Goal: Task Accomplishment & Management: Use online tool/utility

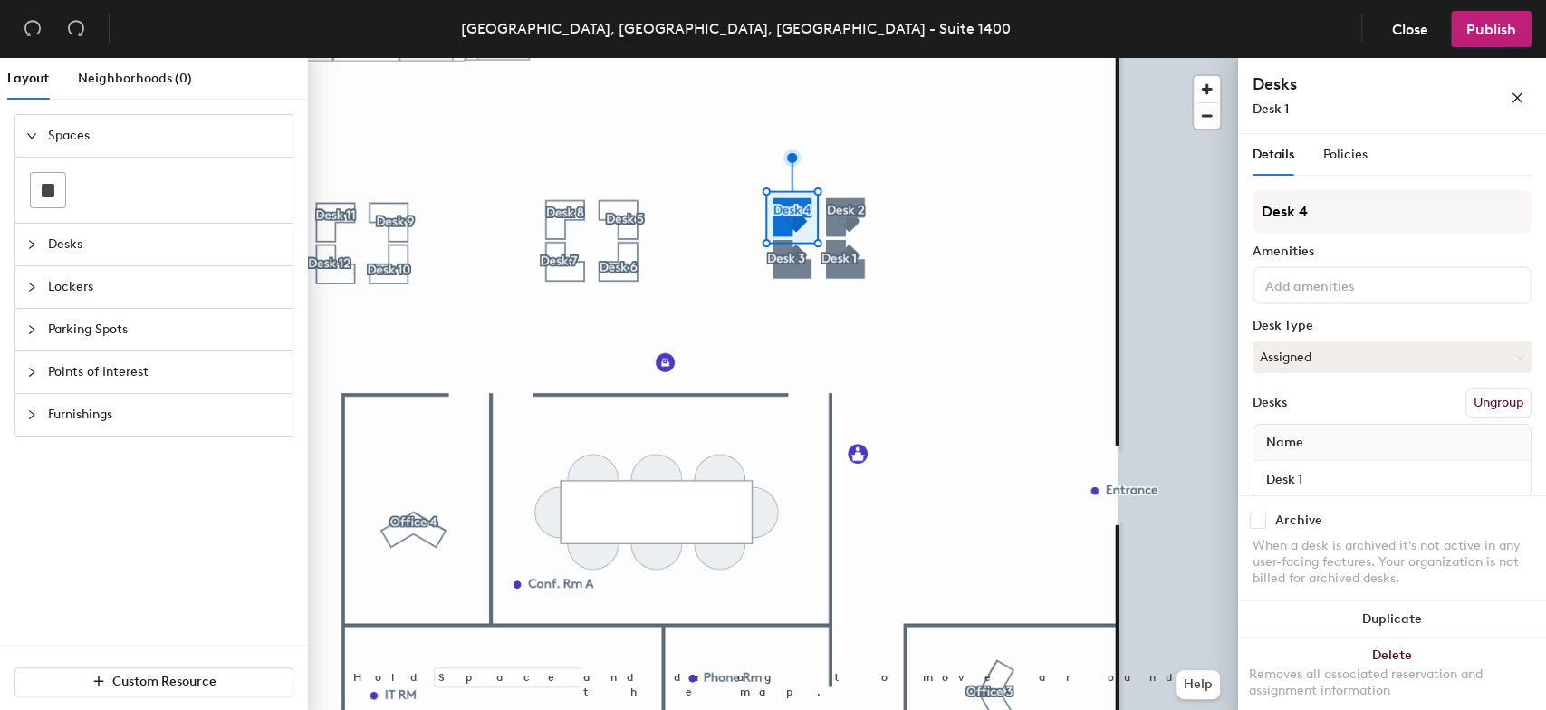
click at [872, 58] on div at bounding box center [773, 58] width 930 height 0
click at [875, 58] on div at bounding box center [773, 58] width 930 height 0
click at [960, 58] on div at bounding box center [773, 58] width 930 height 0
click at [921, 58] on div at bounding box center [773, 58] width 930 height 0
click at [906, 58] on div at bounding box center [773, 58] width 930 height 0
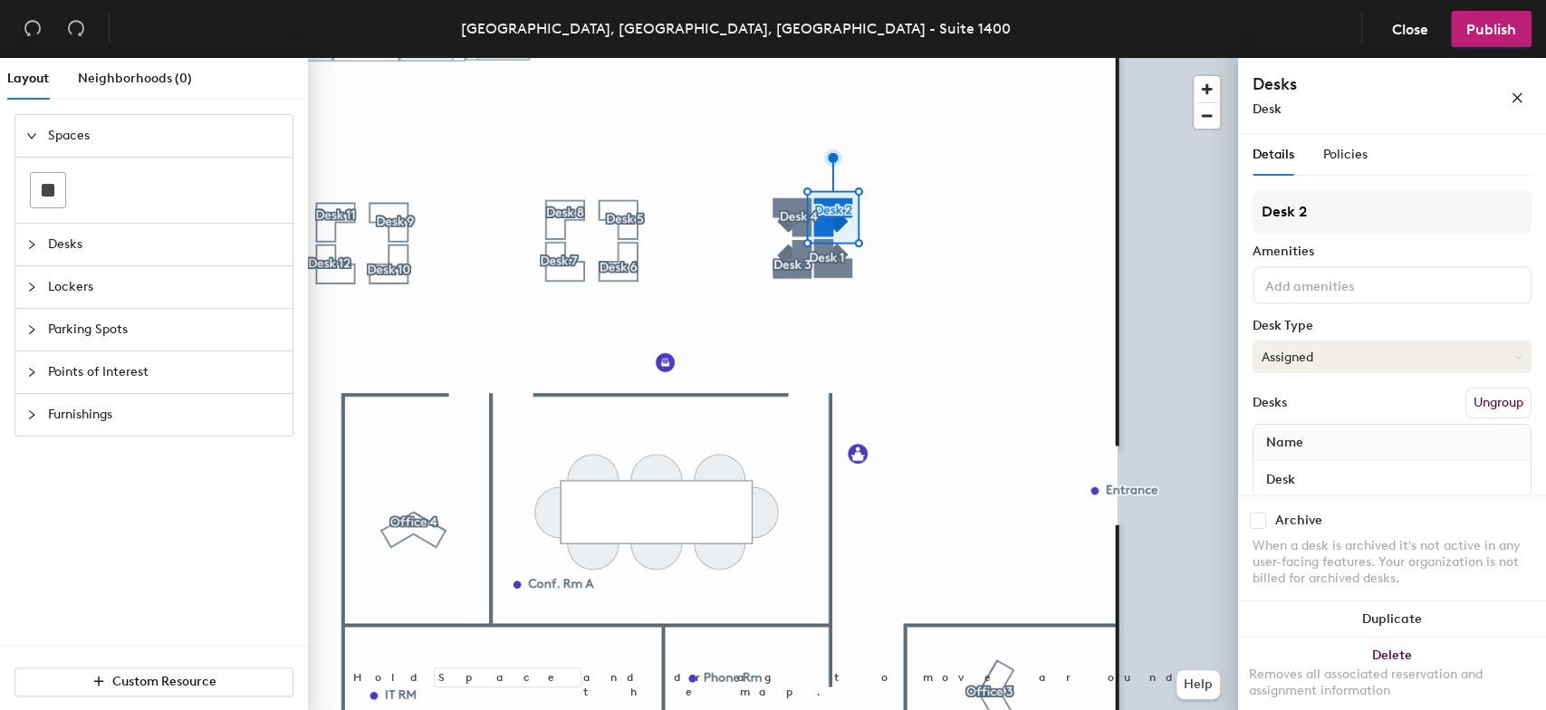
click at [1498, 350] on button "Assigned" at bounding box center [1392, 357] width 279 height 33
click at [1308, 465] on div "Hoteled" at bounding box center [1344, 467] width 181 height 27
click at [835, 58] on div at bounding box center [773, 58] width 930 height 0
click at [1334, 346] on button "Assigned" at bounding box center [1392, 357] width 279 height 33
click at [1309, 455] on div "Hoteled" at bounding box center [1344, 467] width 181 height 27
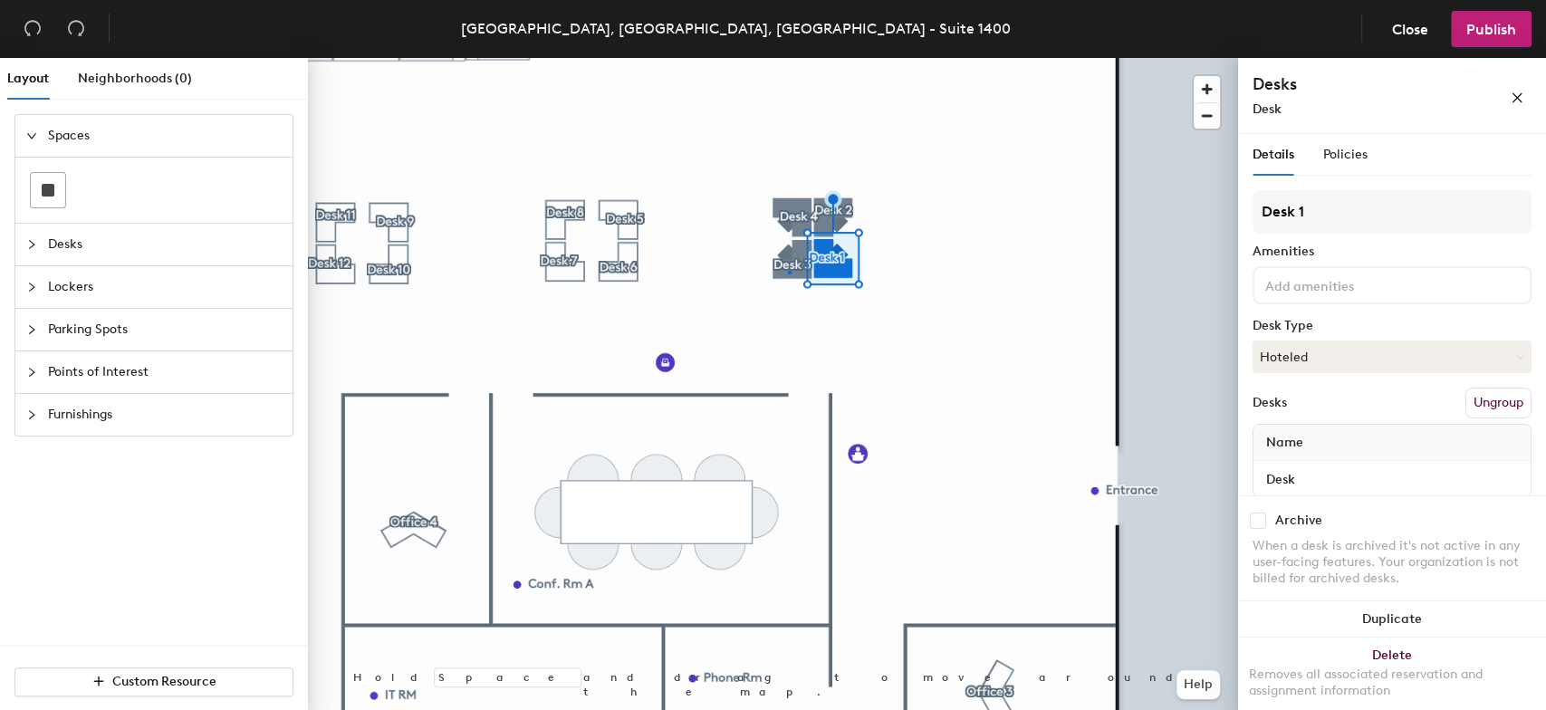
click at [788, 58] on div at bounding box center [773, 58] width 930 height 0
click at [1319, 349] on button "Assigned" at bounding box center [1392, 357] width 279 height 33
click at [1313, 455] on div "Hoteled" at bounding box center [1344, 467] width 181 height 27
click at [1325, 347] on button "Assigned" at bounding box center [1392, 357] width 279 height 33
click at [1305, 459] on div "Hoteled" at bounding box center [1344, 467] width 181 height 27
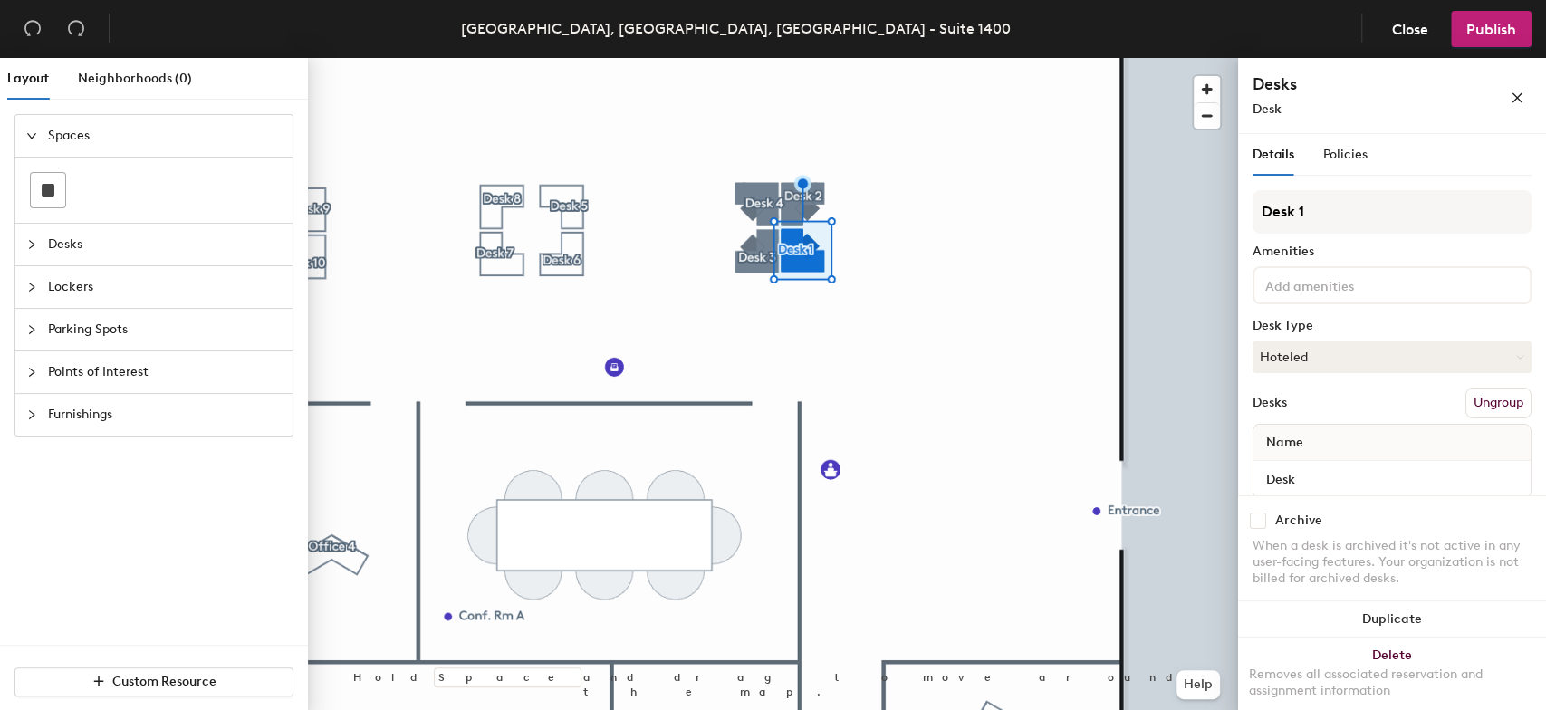
click at [899, 58] on div at bounding box center [773, 58] width 930 height 0
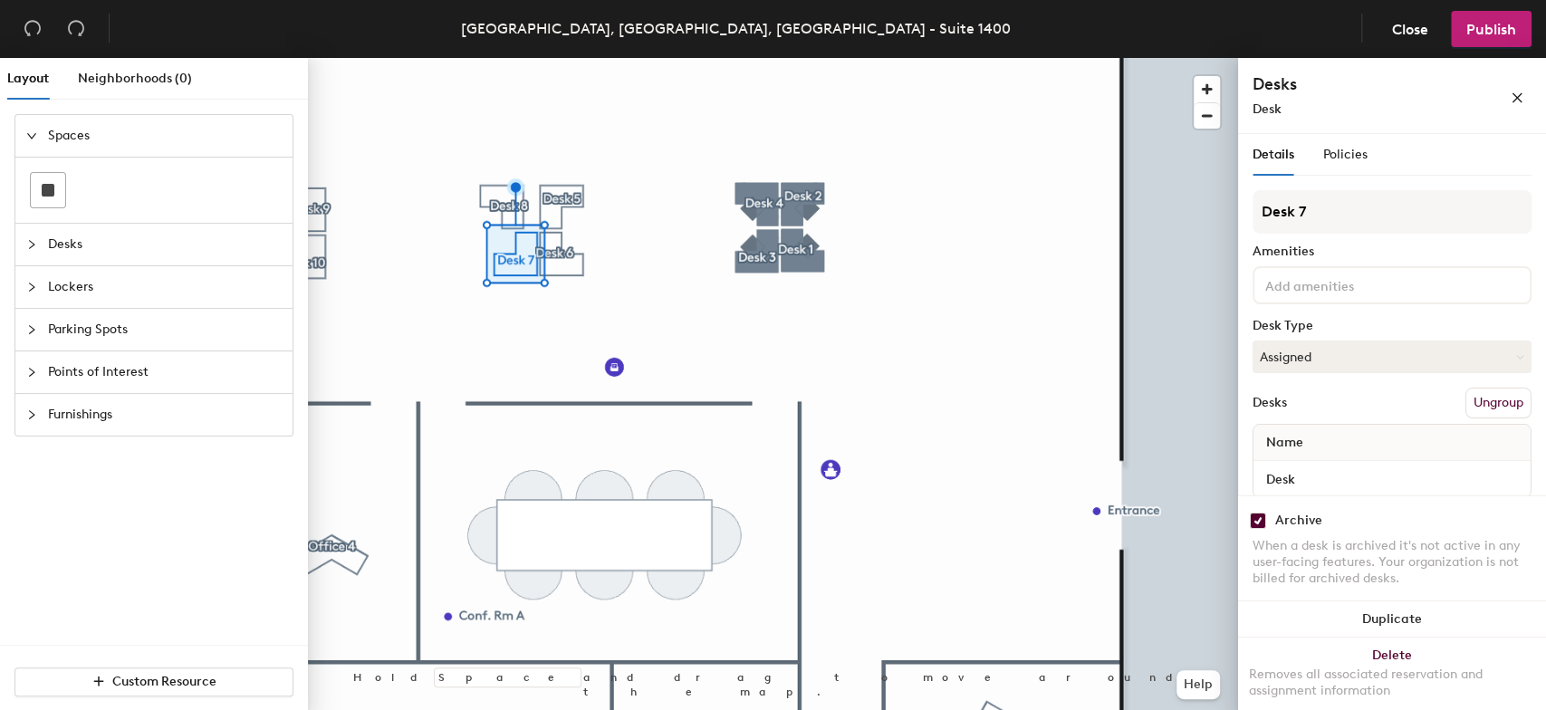
click at [508, 58] on div at bounding box center [773, 58] width 930 height 0
click at [632, 58] on div at bounding box center [773, 58] width 930 height 0
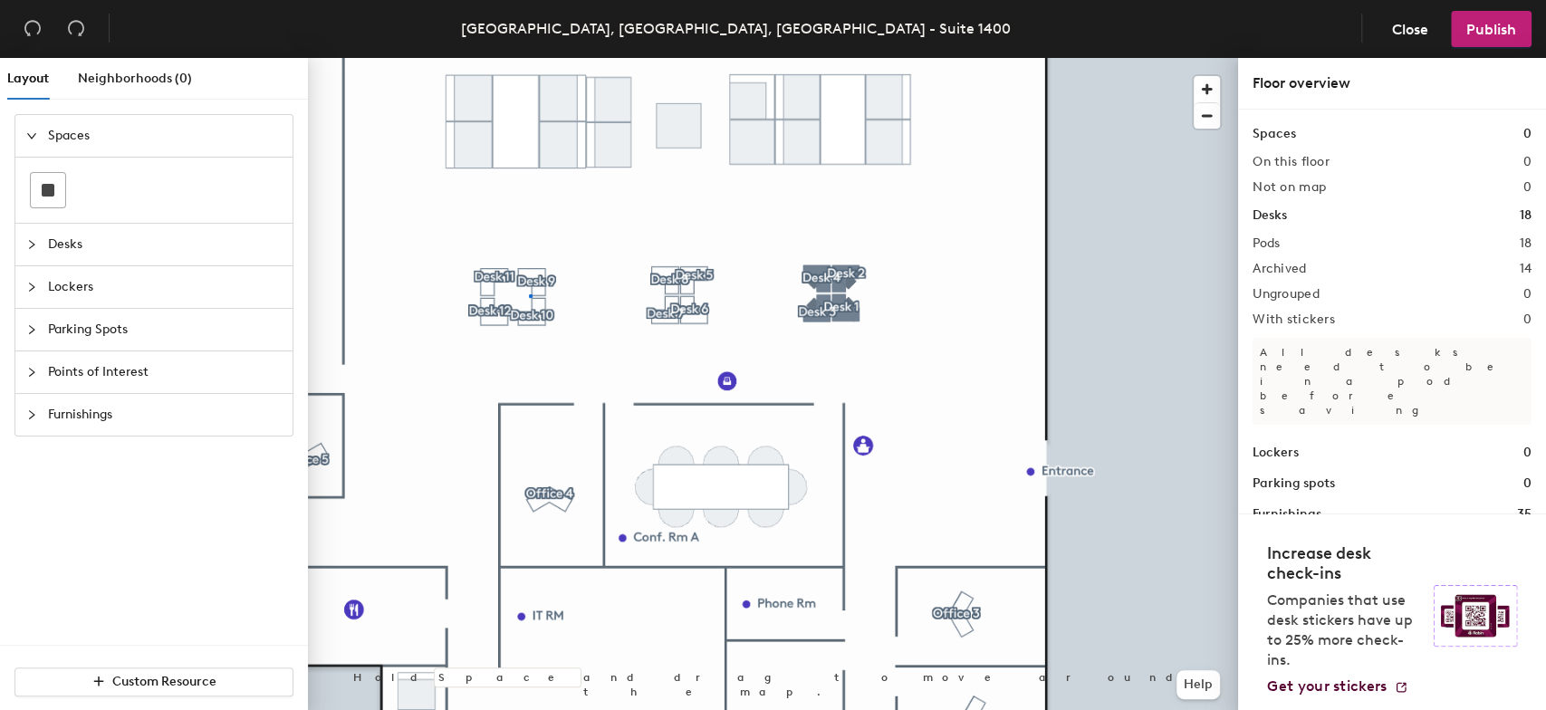
click at [529, 58] on div at bounding box center [773, 58] width 930 height 0
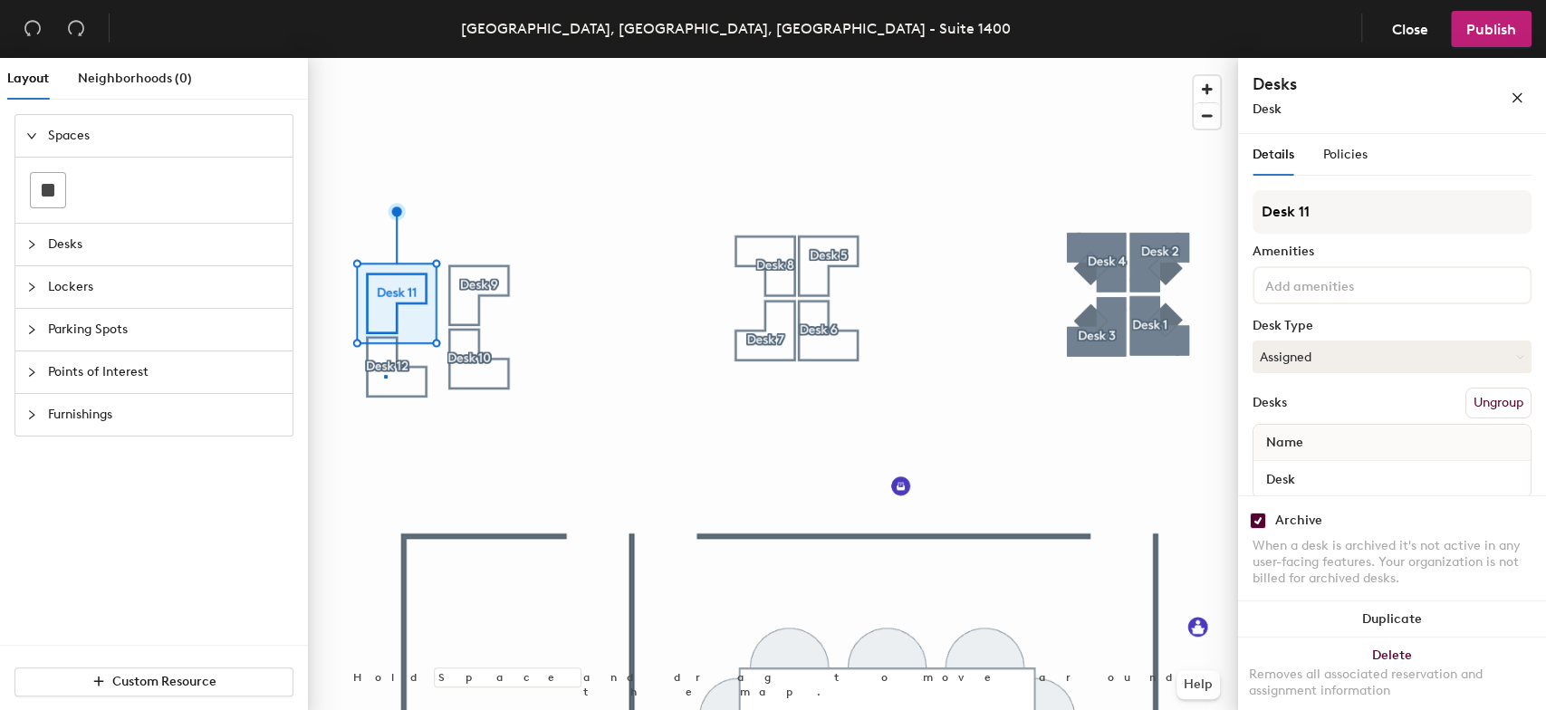
click at [384, 58] on div at bounding box center [773, 58] width 930 height 0
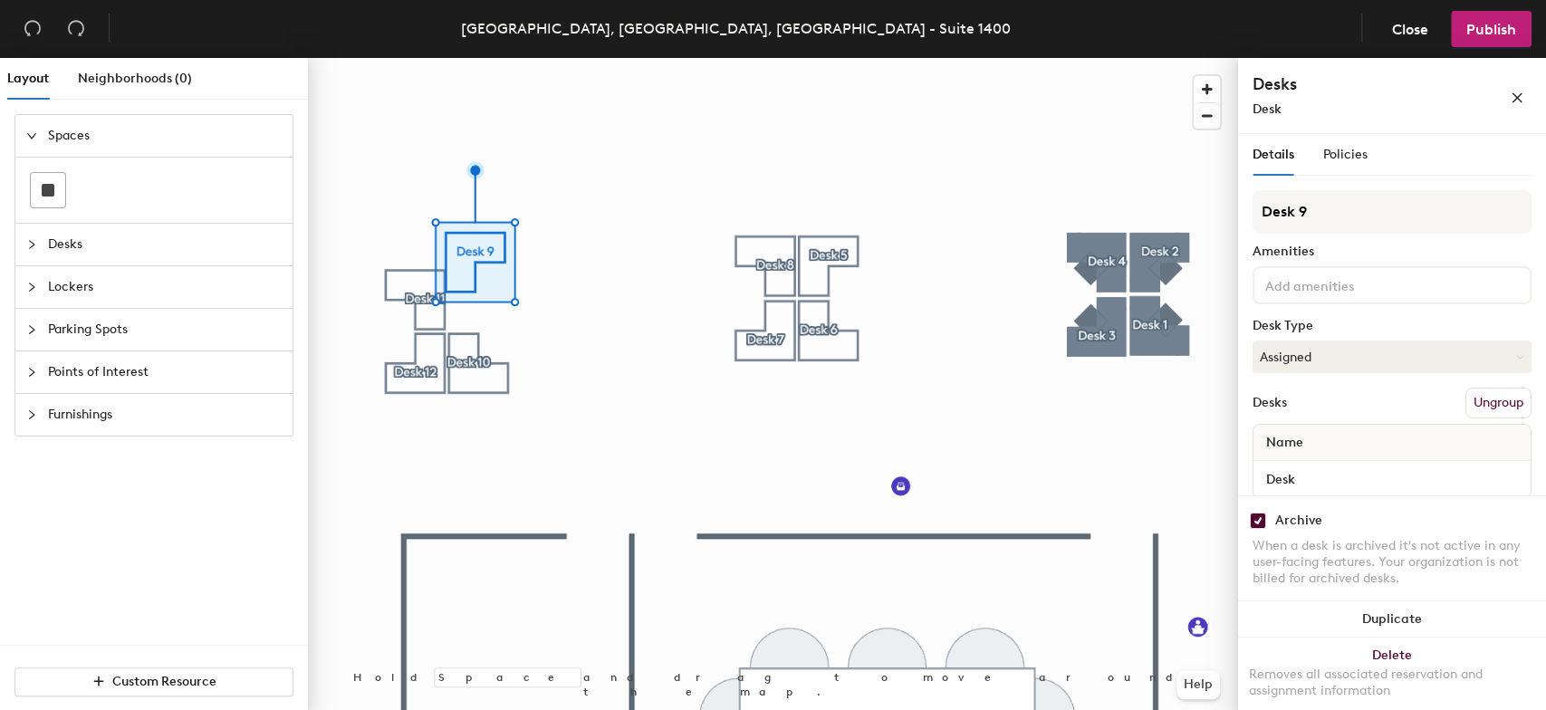
click at [406, 58] on div at bounding box center [773, 58] width 930 height 0
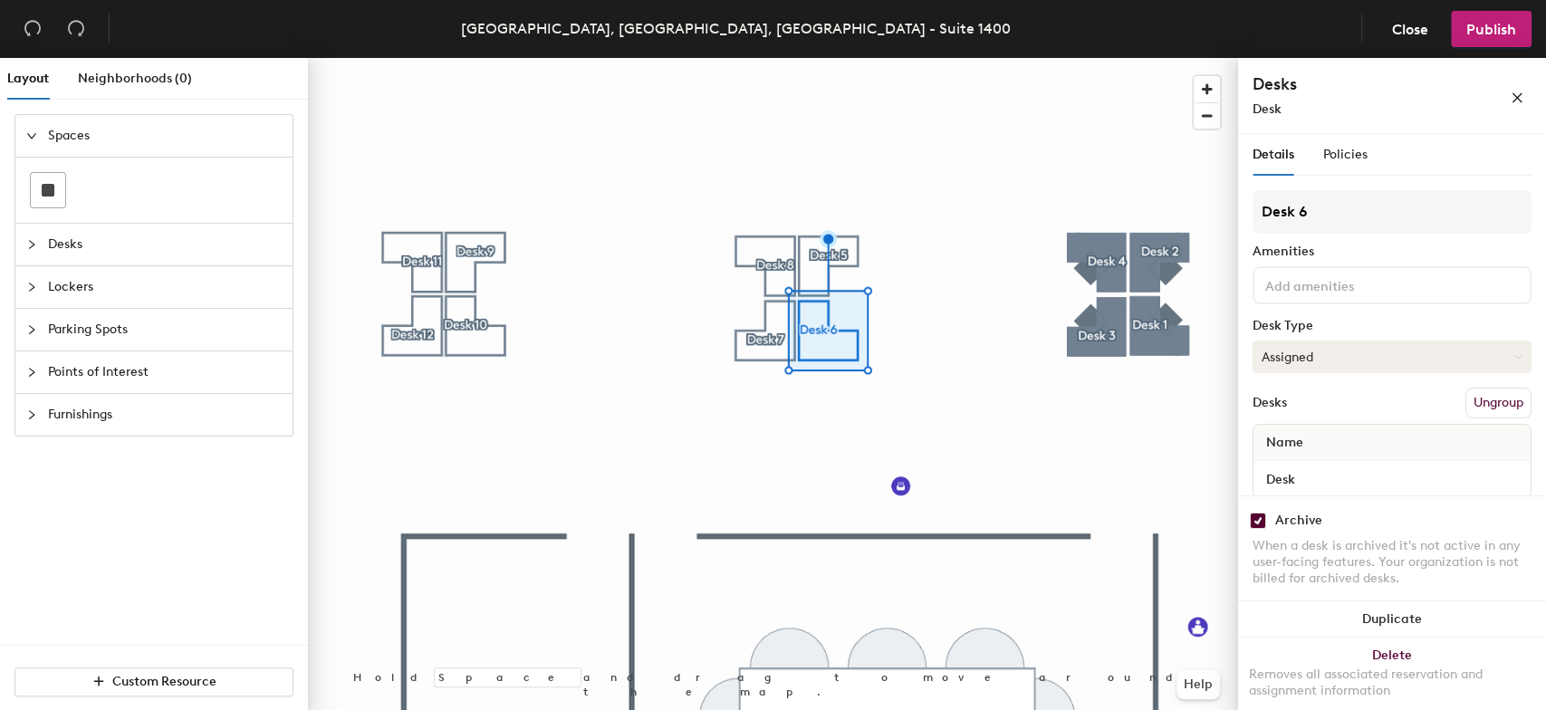
click at [1515, 354] on icon at bounding box center [1519, 357] width 8 height 8
click at [1310, 462] on div "Hoteled" at bounding box center [1344, 467] width 181 height 27
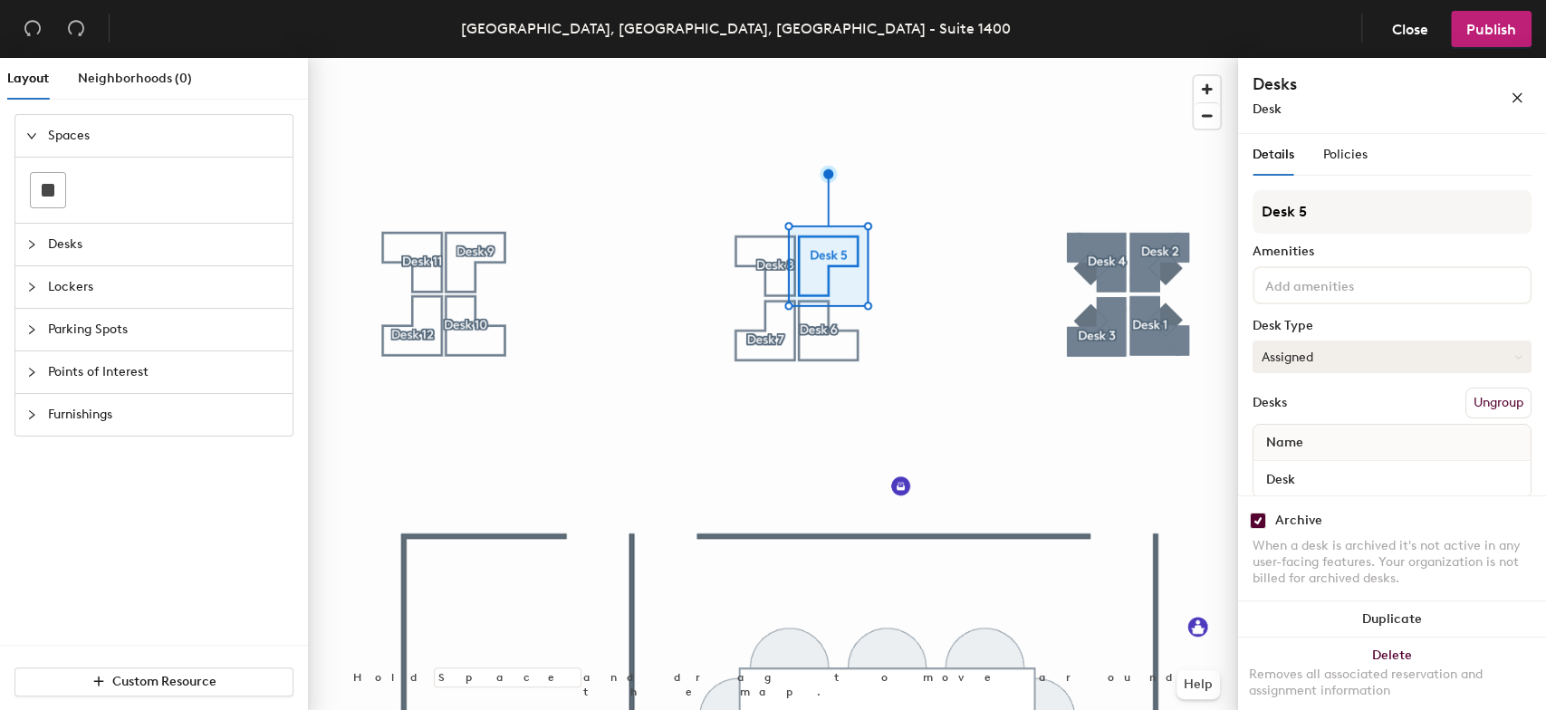
click at [1498, 356] on button "Assigned" at bounding box center [1392, 357] width 279 height 33
click at [1326, 458] on div "Hoteled" at bounding box center [1344, 467] width 181 height 27
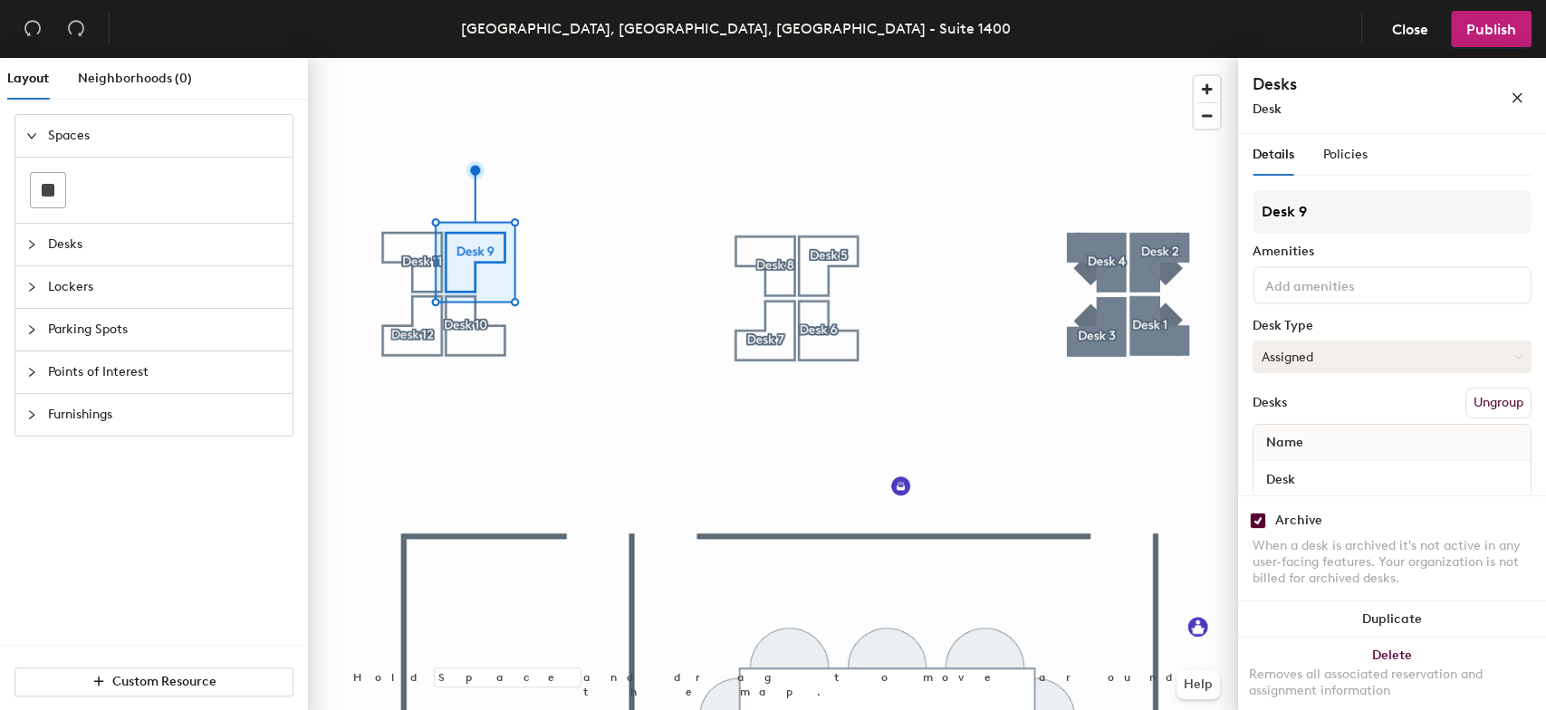
click at [1488, 354] on button "Assigned" at bounding box center [1392, 357] width 279 height 33
click at [1301, 468] on div "Hoteled" at bounding box center [1344, 467] width 181 height 27
click at [1516, 356] on icon at bounding box center [1519, 356] width 6 height 3
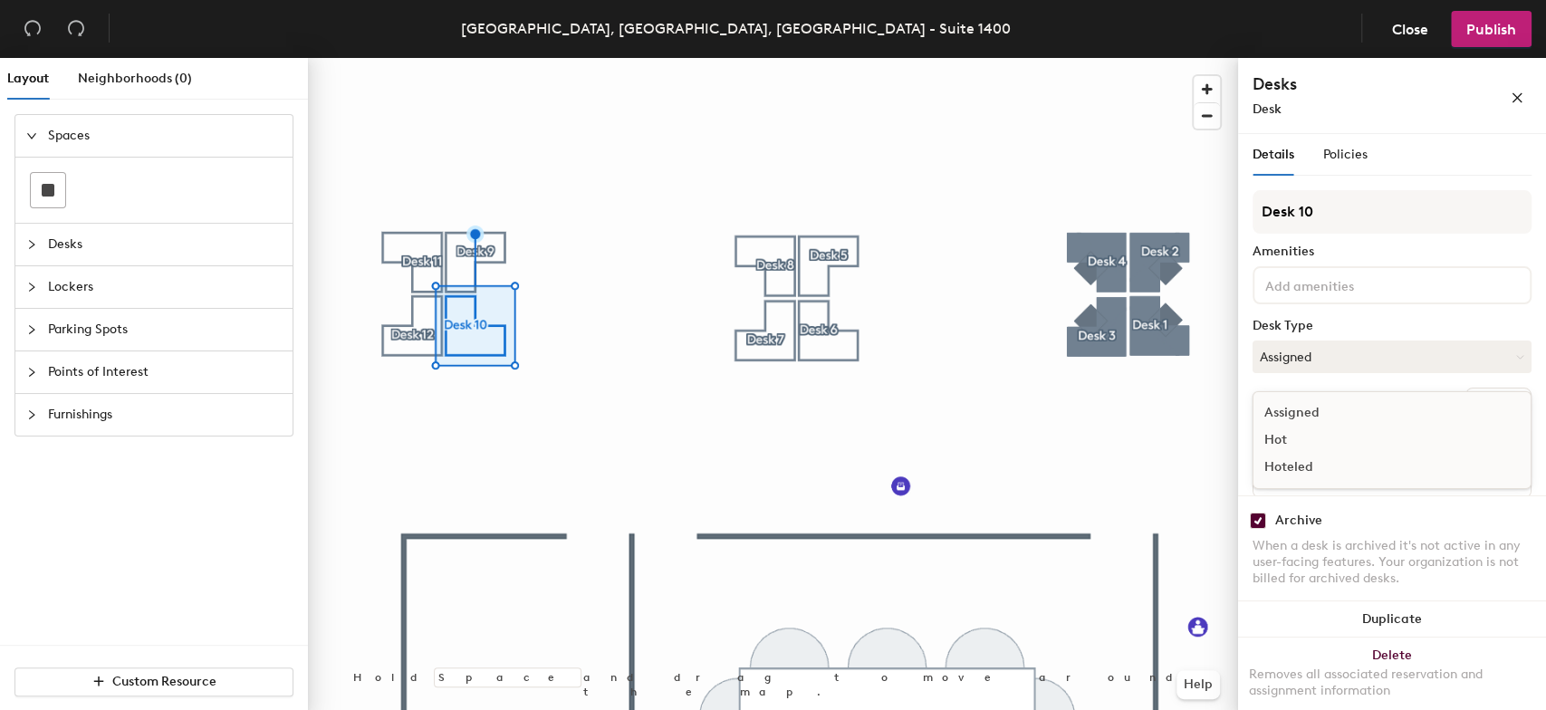
click at [1302, 467] on div "Hoteled" at bounding box center [1344, 467] width 181 height 27
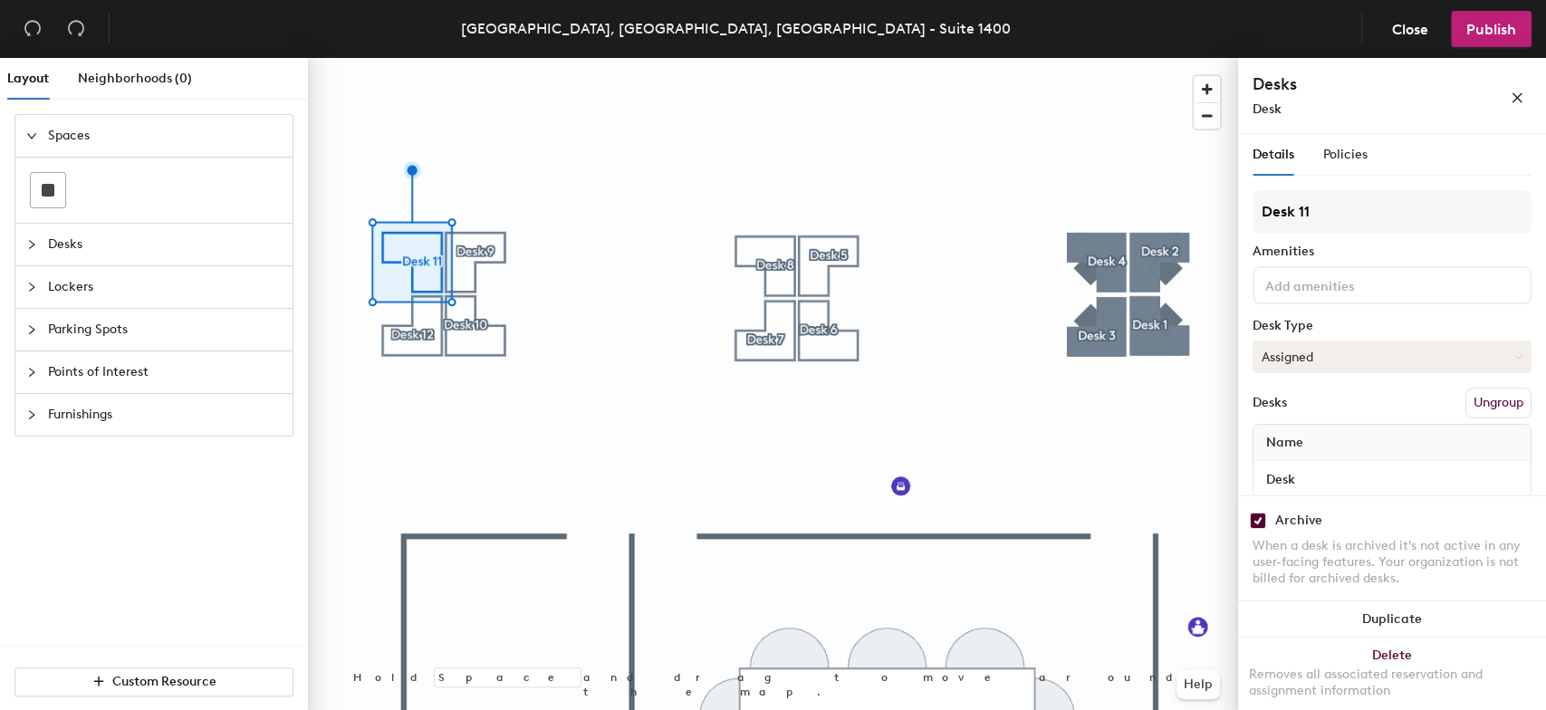
click at [1494, 349] on button "Assigned" at bounding box center [1392, 357] width 279 height 33
click at [1310, 466] on div "Hoteled" at bounding box center [1344, 467] width 181 height 27
click at [1498, 353] on button "Assigned" at bounding box center [1392, 357] width 279 height 33
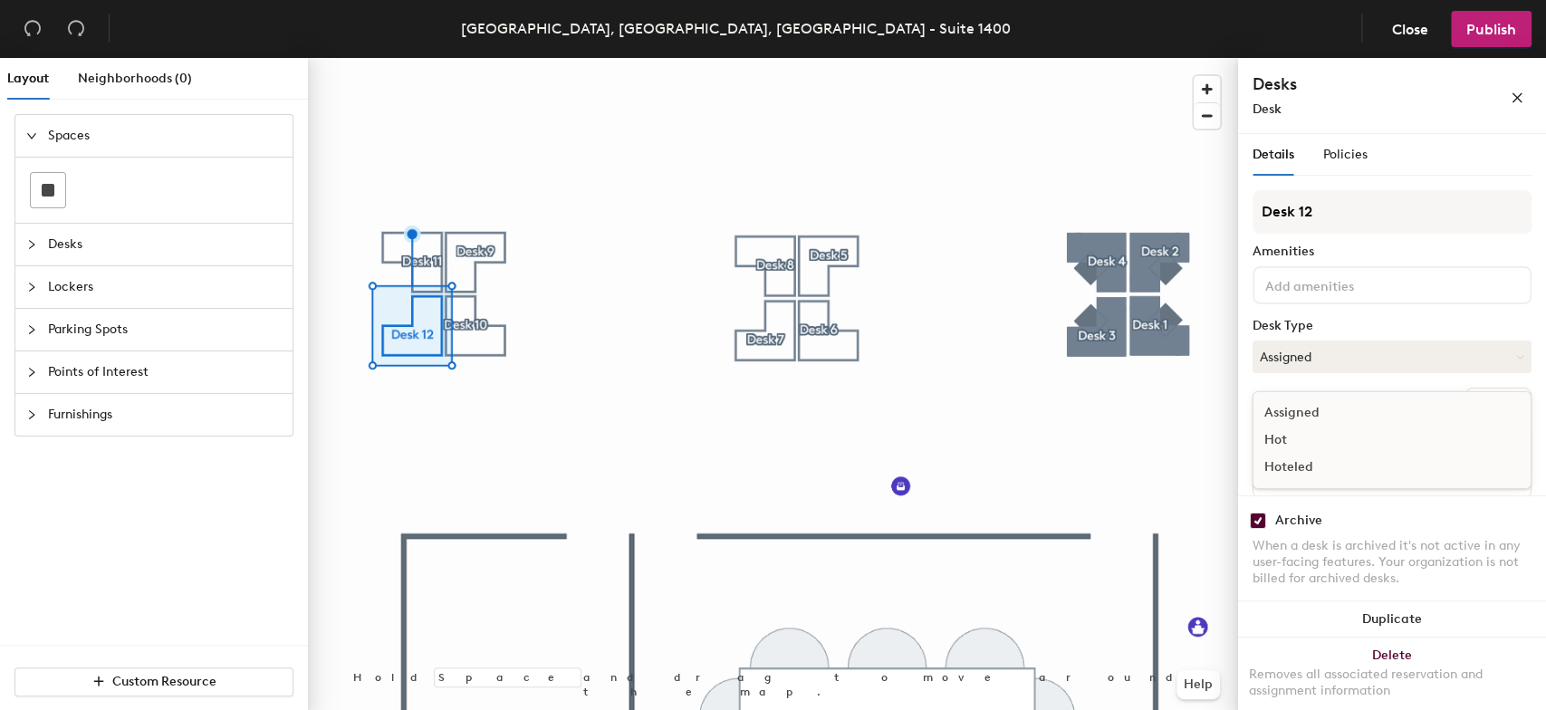
click at [1302, 461] on div "Hoteled" at bounding box center [1344, 467] width 181 height 27
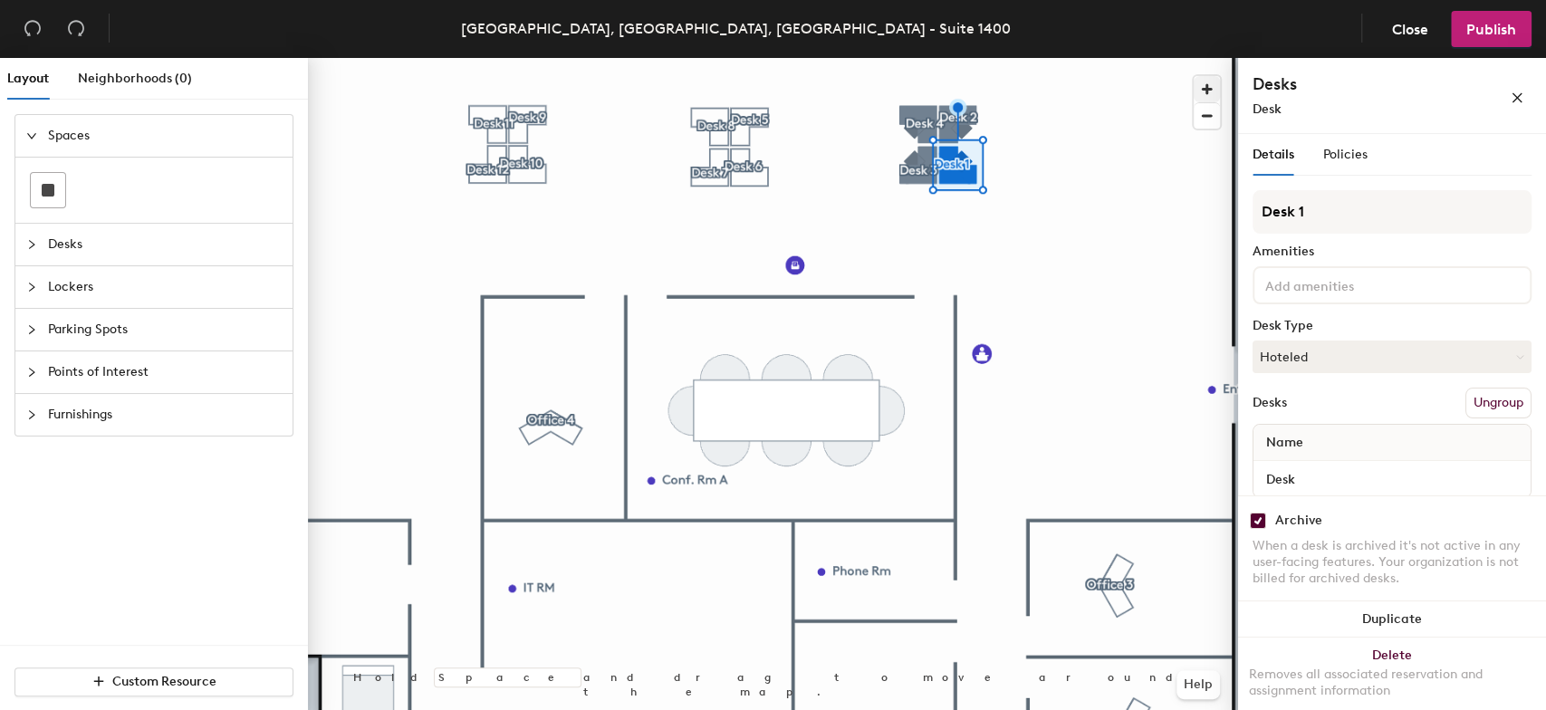
checkbox input "true"
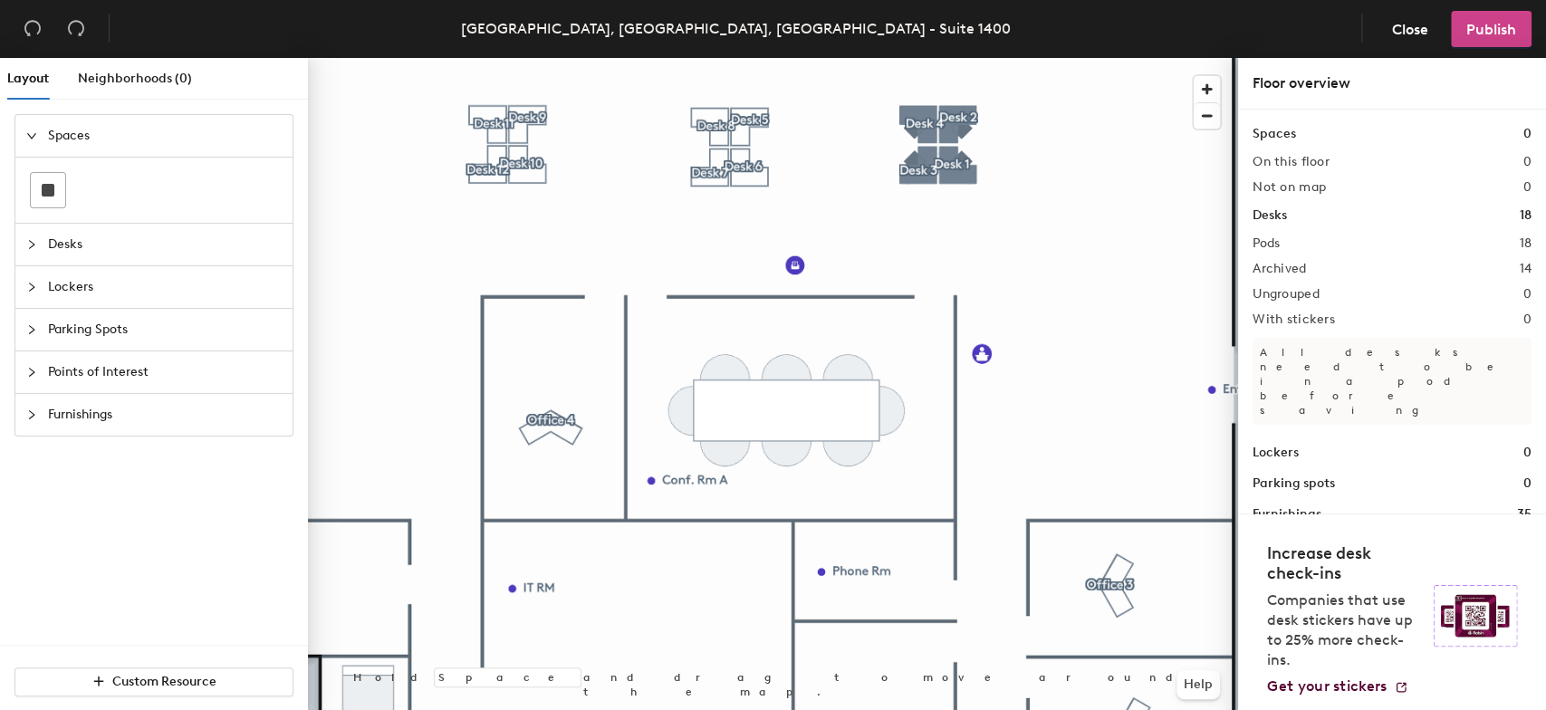
click at [1501, 25] on span "Publish" at bounding box center [1492, 29] width 50 height 17
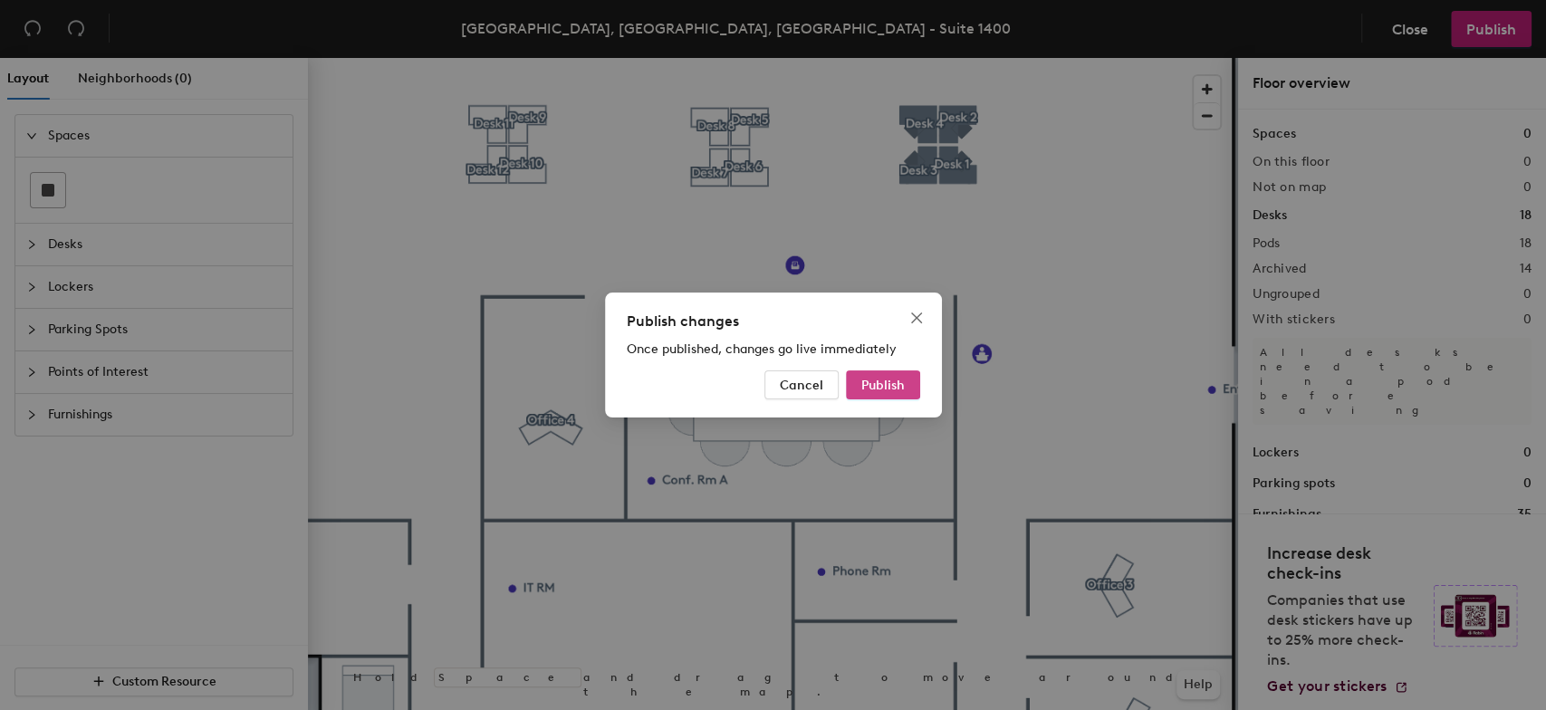
click at [900, 380] on span "Publish" at bounding box center [883, 385] width 43 height 15
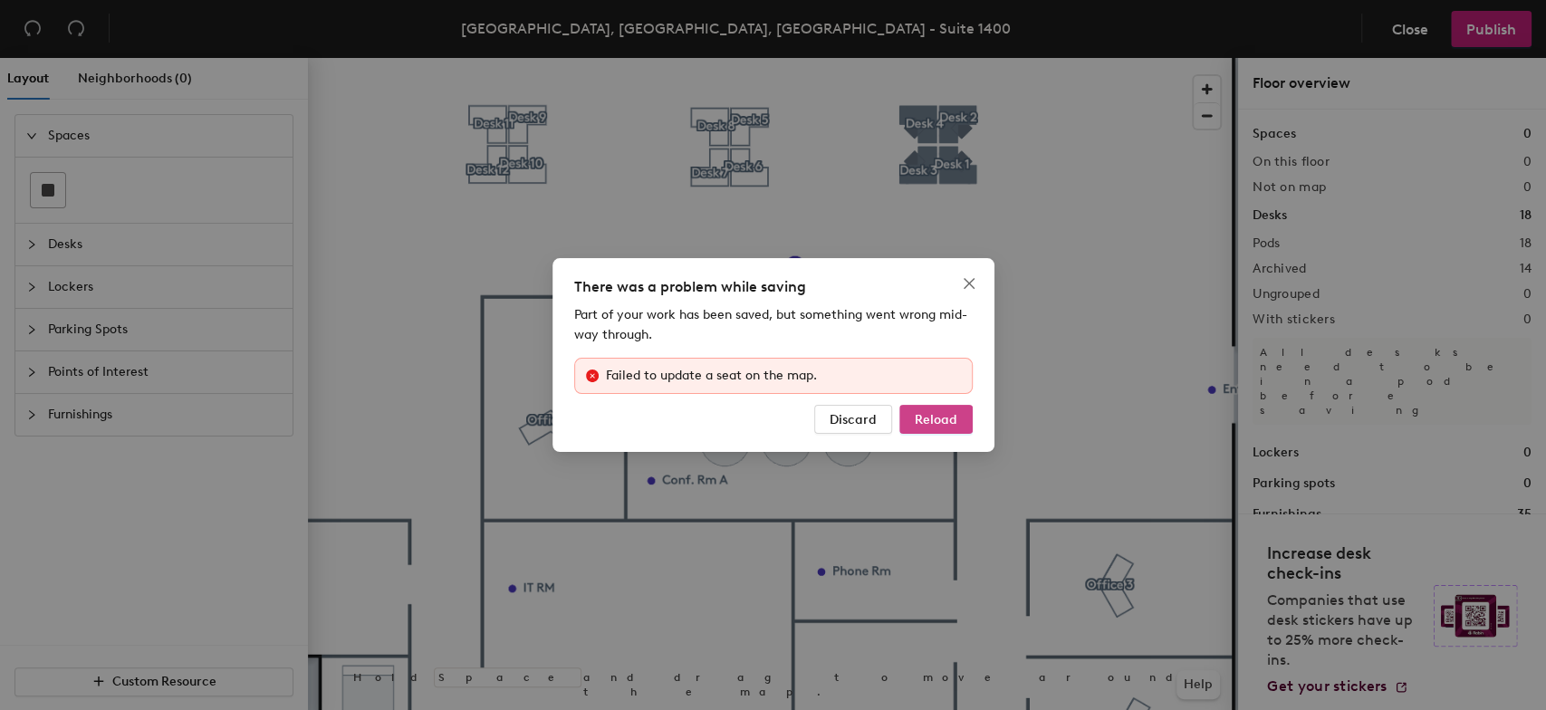
click at [925, 421] on span "Reload" at bounding box center [936, 419] width 43 height 15
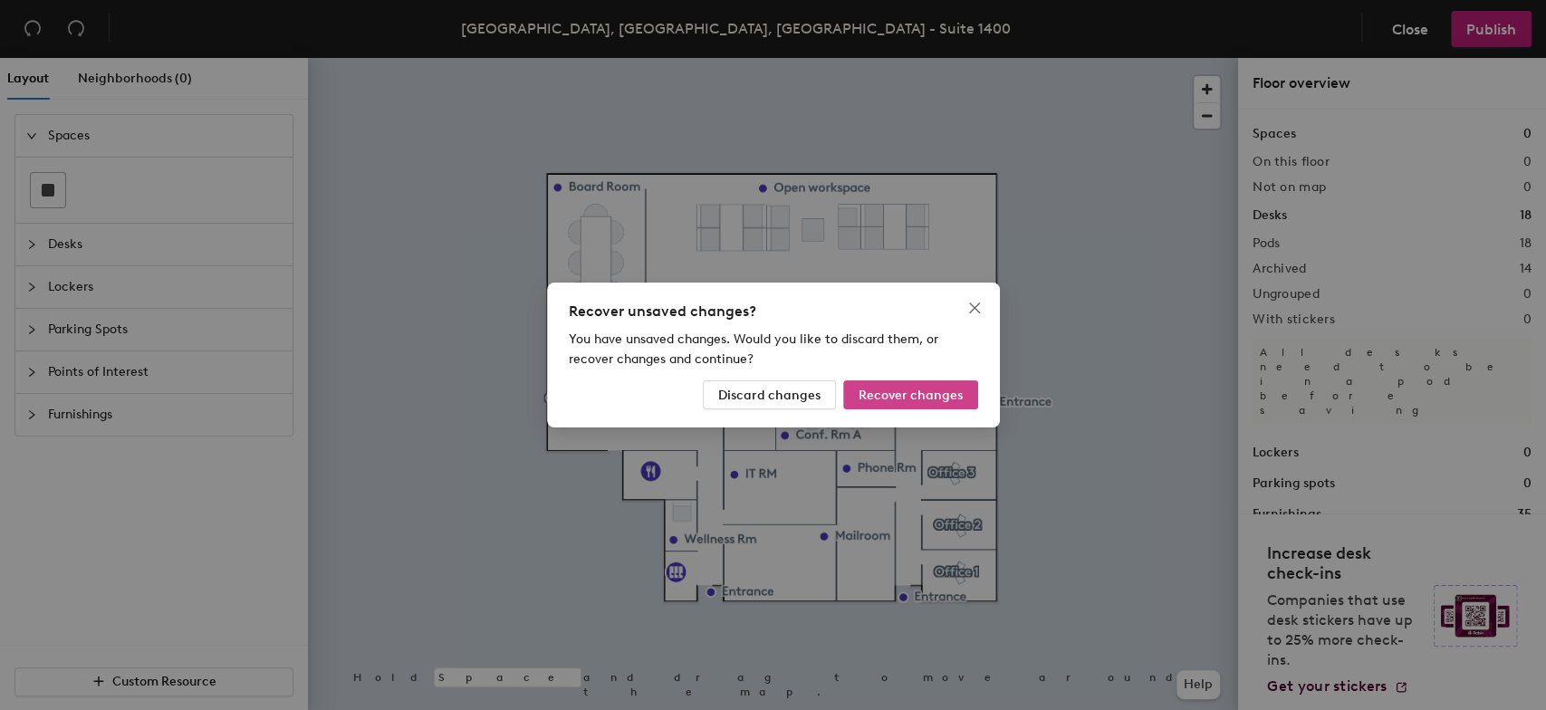
click at [924, 400] on span "Recover changes" at bounding box center [911, 395] width 104 height 15
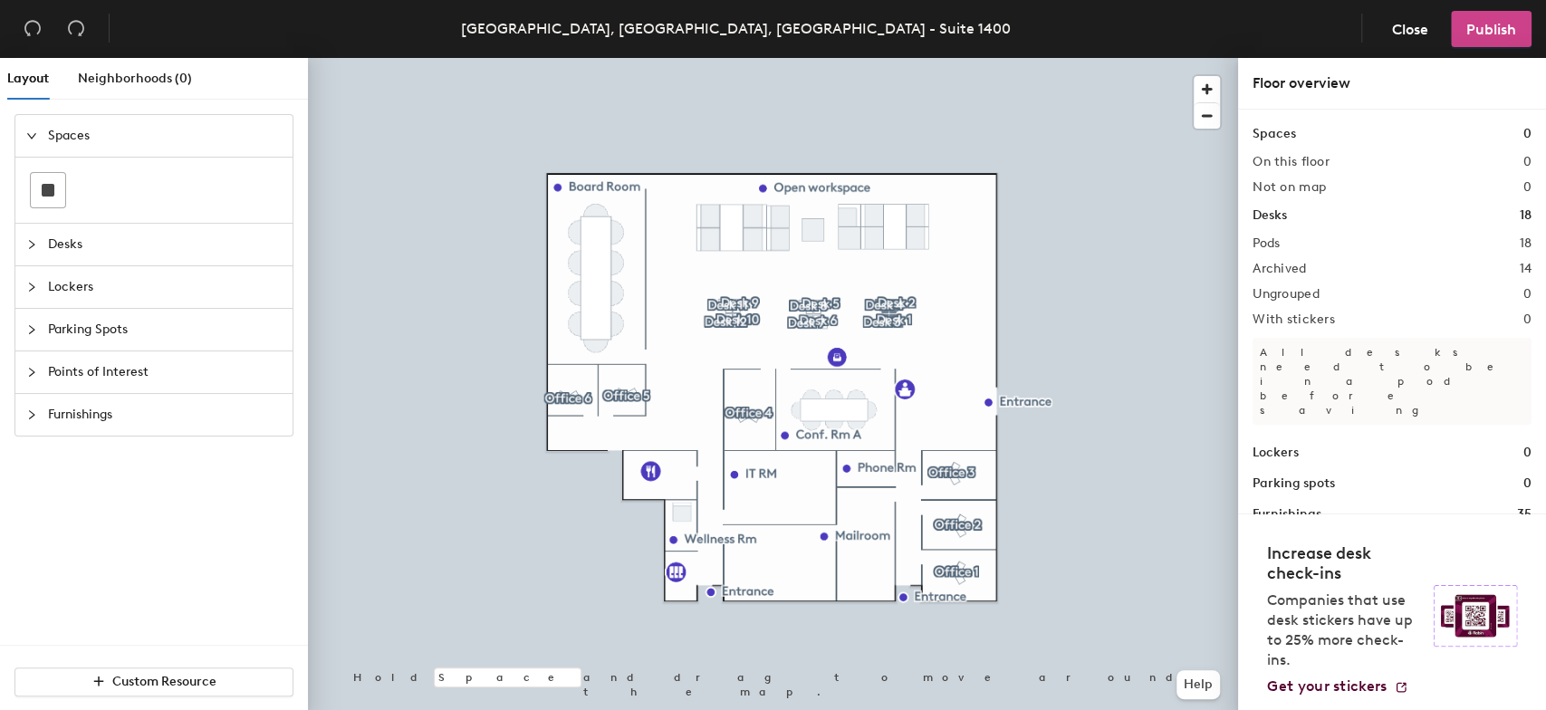
click at [1497, 20] on button "Publish" at bounding box center [1491, 29] width 81 height 36
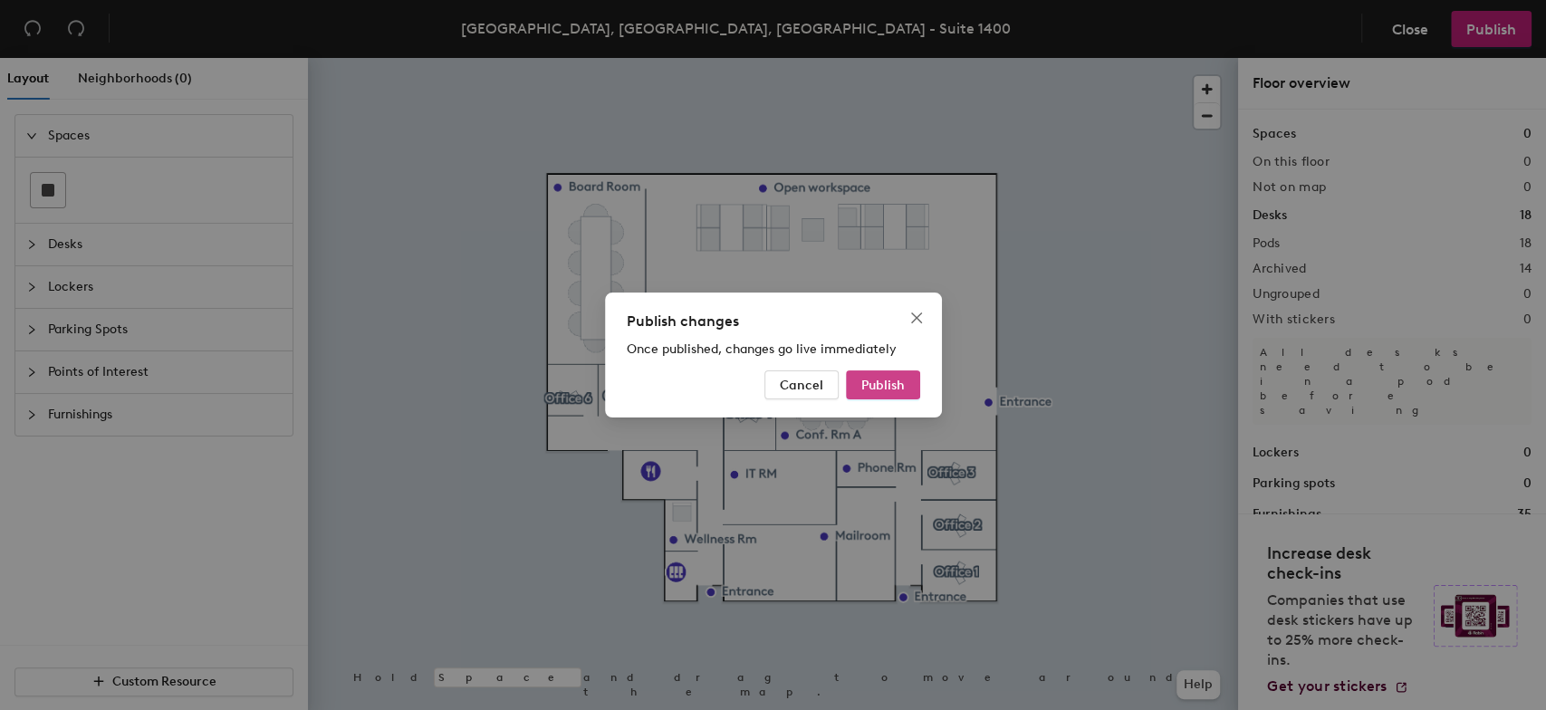
click at [886, 382] on span "Publish" at bounding box center [883, 385] width 43 height 15
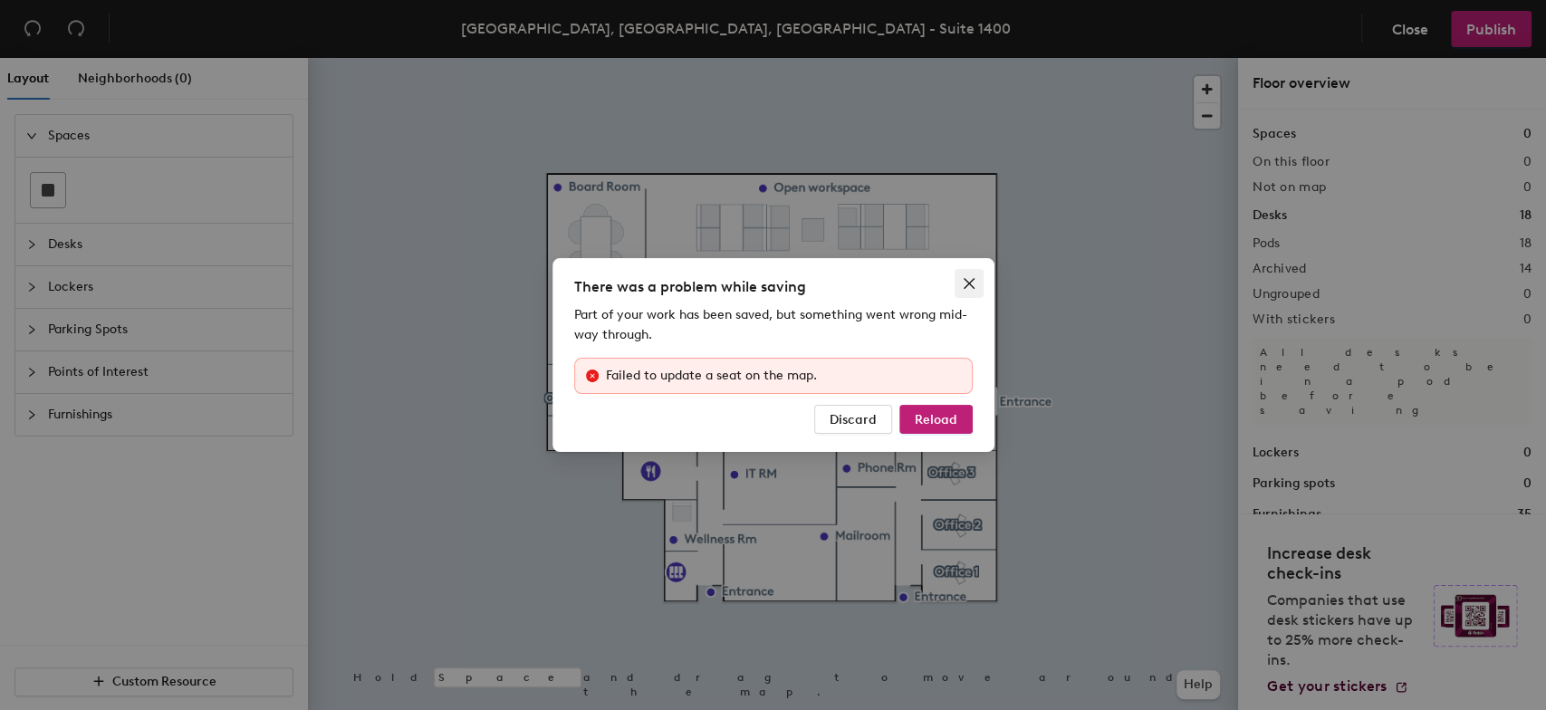
click at [973, 284] on icon "close" at bounding box center [969, 283] width 14 height 14
